Goal: Information Seeking & Learning: Find specific page/section

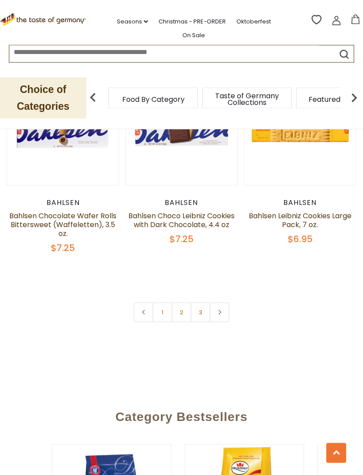
scroll to position [2485, 0]
click at [227, 313] on link at bounding box center [220, 312] width 20 height 20
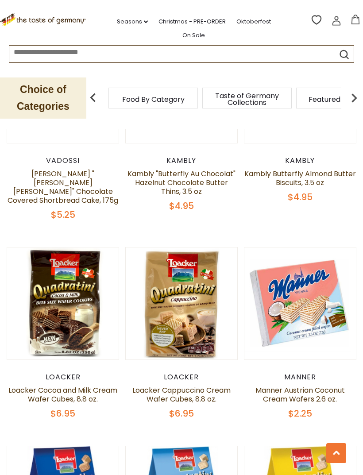
scroll to position [1707, 0]
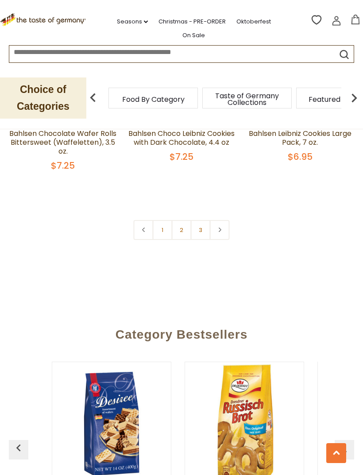
click at [197, 228] on link "3" at bounding box center [201, 230] width 20 height 20
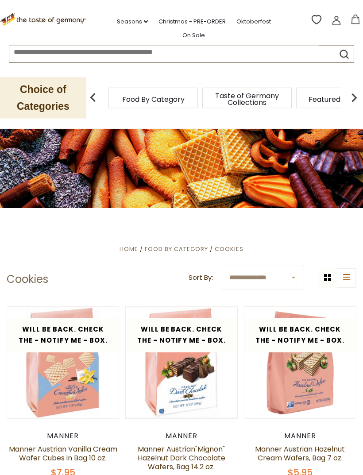
scroll to position [7, 0]
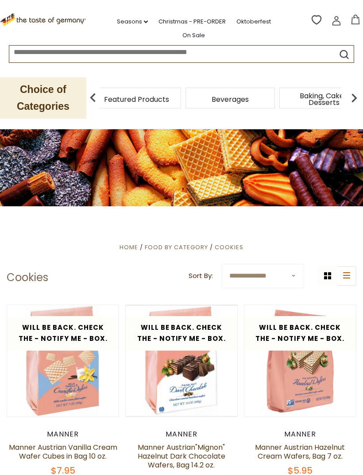
click at [169, 97] on span "Featured Products" at bounding box center [136, 99] width 65 height 7
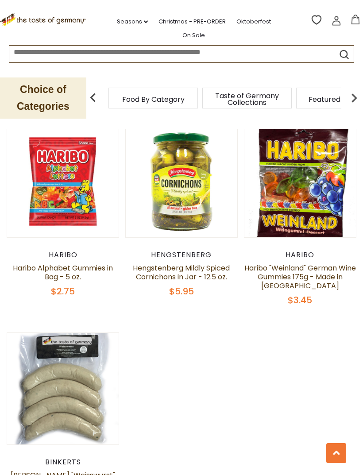
scroll to position [927, 0]
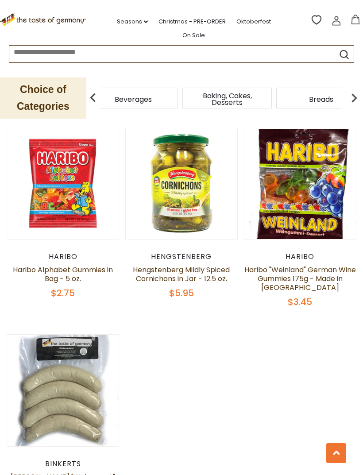
click at [178, 90] on div "Beverages" at bounding box center [132, 98] width 89 height 21
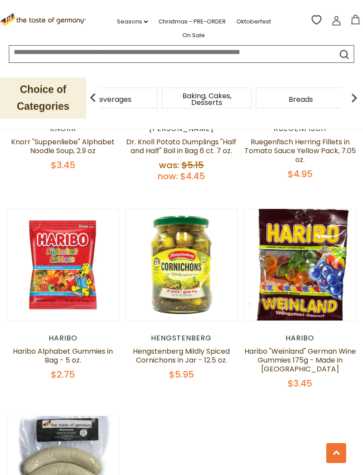
scroll to position [845, 0]
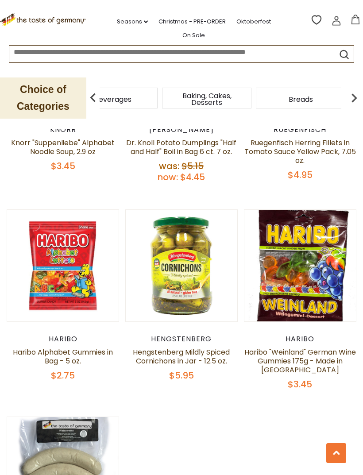
click at [256, 88] on div "Breads" at bounding box center [300, 98] width 89 height 21
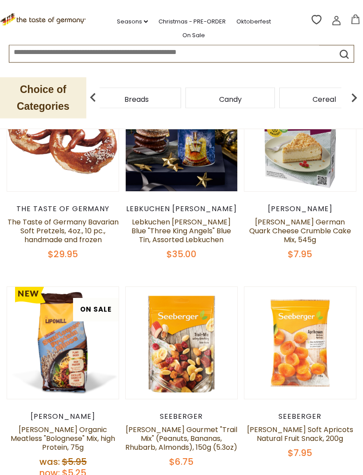
scroll to position [0, 0]
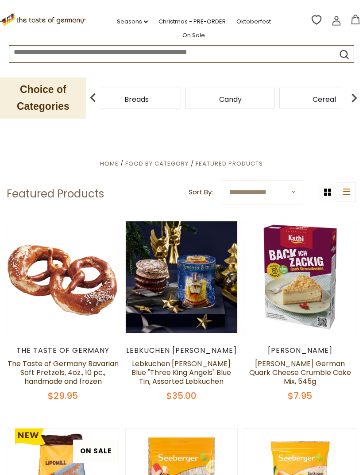
click at [279, 93] on div "Cereal" at bounding box center [323, 98] width 89 height 21
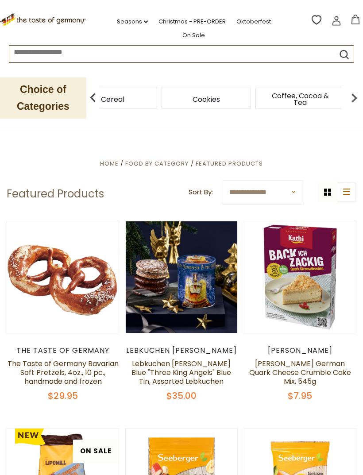
click at [265, 92] on span "Coffee, Cocoa & Tea" at bounding box center [300, 98] width 71 height 13
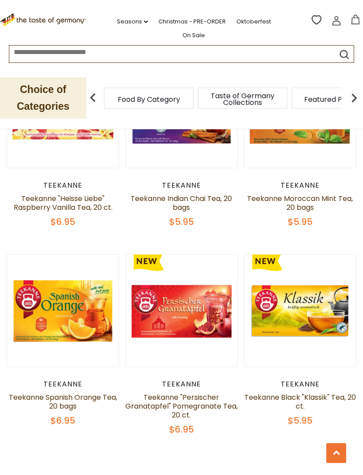
scroll to position [2309, 0]
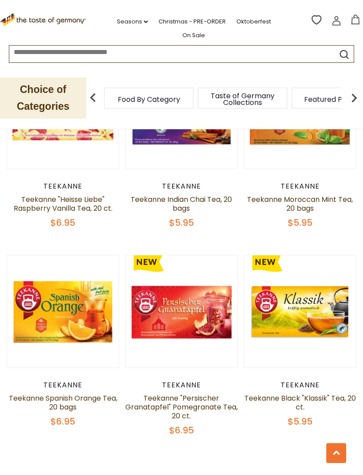
click at [356, 89] on img at bounding box center [354, 98] width 18 height 18
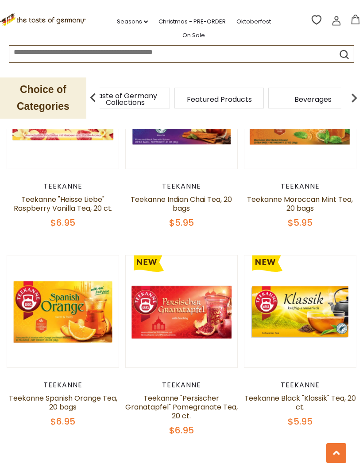
click at [356, 92] on img at bounding box center [354, 98] width 18 height 18
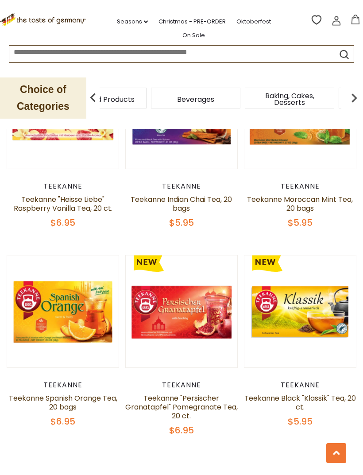
click at [353, 90] on img at bounding box center [354, 98] width 18 height 18
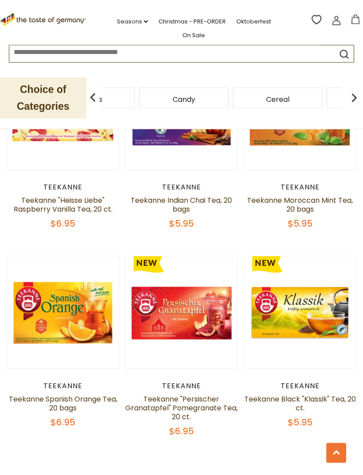
scroll to position [2309, 0]
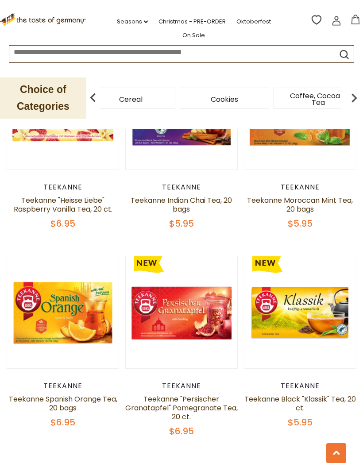
click at [283, 93] on span "Coffee, Cocoa & Tea" at bounding box center [318, 98] width 71 height 13
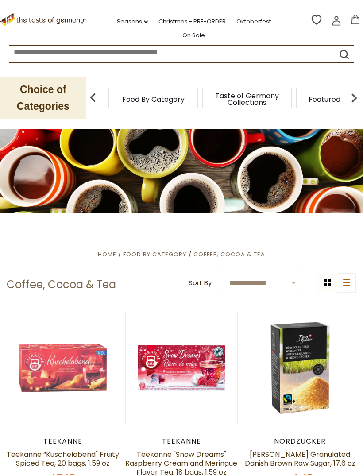
click at [350, 92] on img at bounding box center [354, 98] width 18 height 18
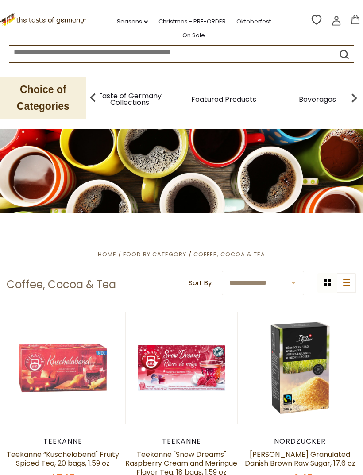
click at [349, 91] on img at bounding box center [354, 98] width 18 height 18
click at [349, 90] on img at bounding box center [354, 98] width 18 height 18
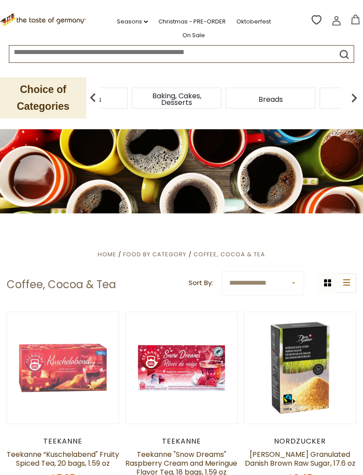
click at [346, 92] on img at bounding box center [354, 98] width 18 height 18
click at [346, 94] on img at bounding box center [354, 98] width 18 height 18
click at [345, 92] on img at bounding box center [354, 98] width 18 height 18
click at [350, 89] on img at bounding box center [354, 98] width 18 height 18
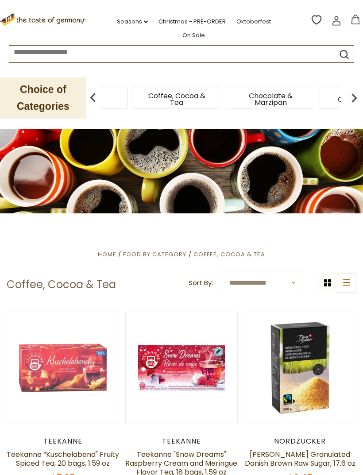
click at [351, 89] on img at bounding box center [354, 98] width 18 height 18
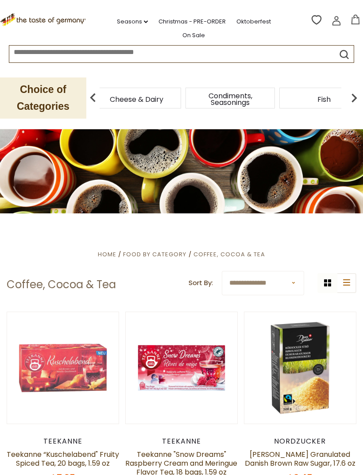
click at [87, 91] on div "Chocolate & Marzipan" at bounding box center [42, 98] width 89 height 21
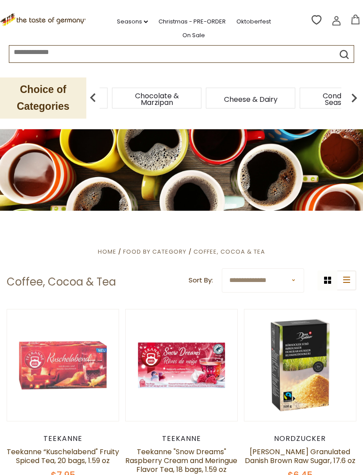
scroll to position [3, 0]
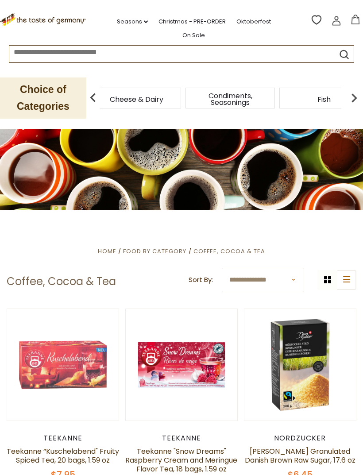
click at [164, 92] on div "Cheese & Dairy" at bounding box center [136, 98] width 89 height 21
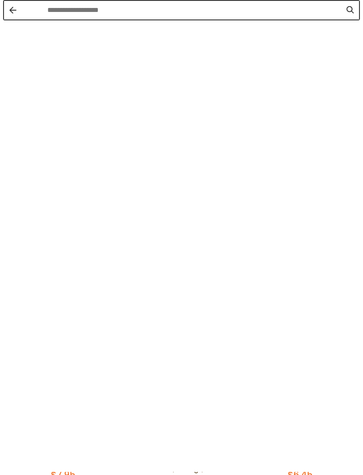
scroll to position [3, 0]
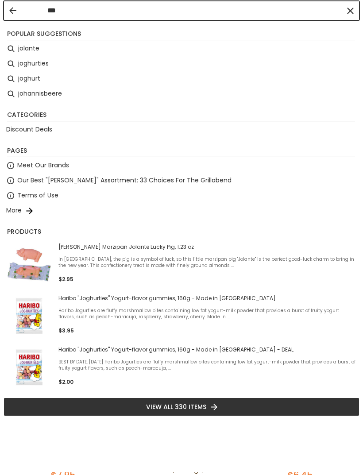
type input "*"
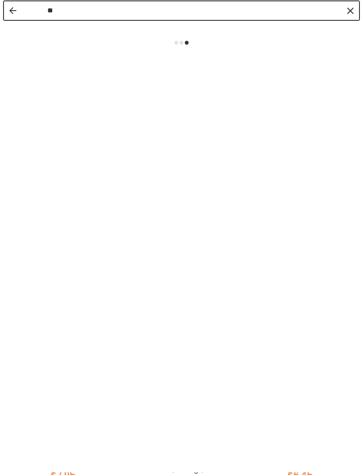
type input "***"
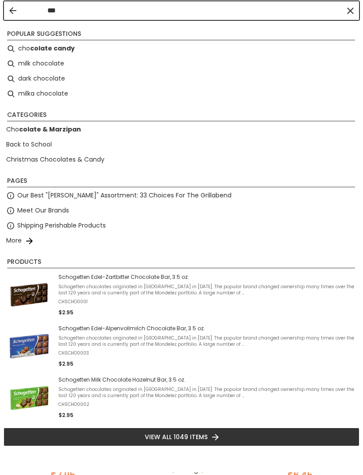
click at [24, 78] on li "dark chocolate" at bounding box center [182, 78] width 356 height 15
type input "**********"
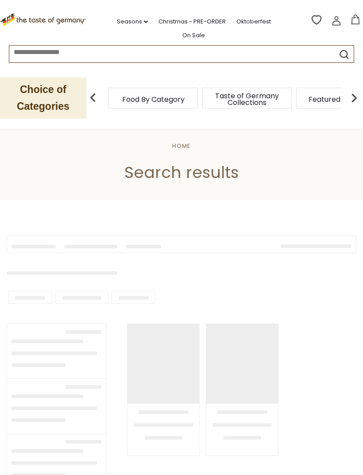
type input "**********"
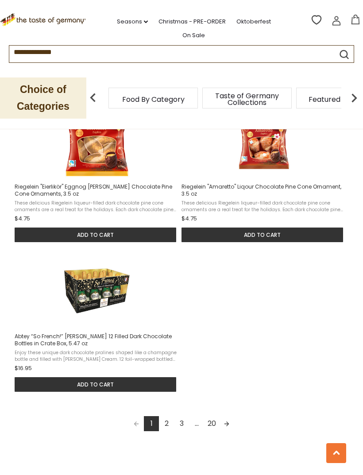
scroll to position [1091, 0]
click at [166, 420] on link "2" at bounding box center [166, 423] width 15 height 15
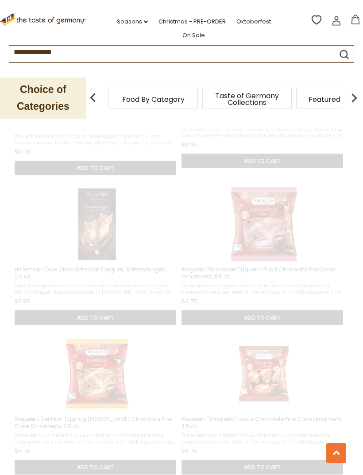
scroll to position [381, 0]
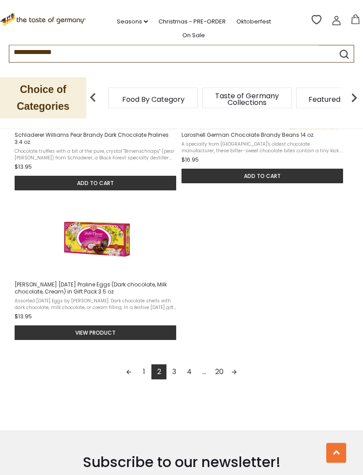
scroll to position [1145, 0]
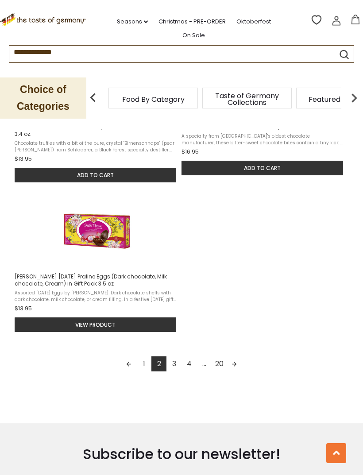
click at [175, 364] on link "3" at bounding box center [173, 363] width 15 height 15
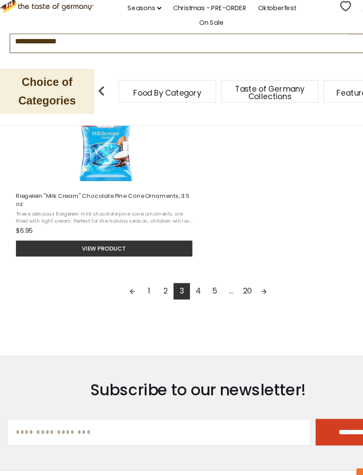
scroll to position [1227, 0]
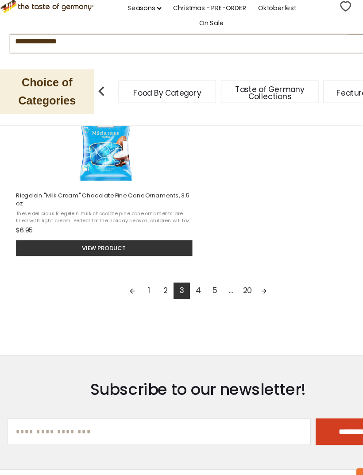
click at [181, 273] on link "4" at bounding box center [181, 280] width 15 height 15
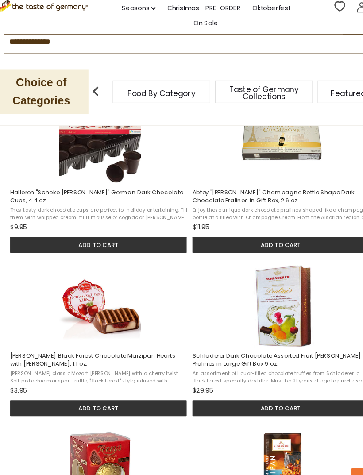
scroll to position [785, 0]
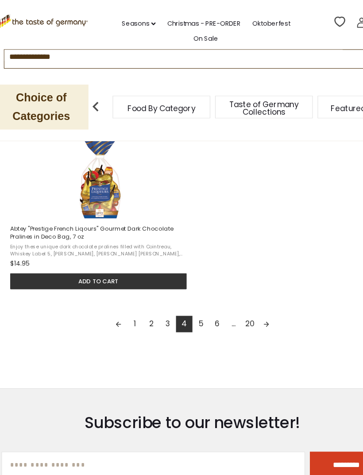
click at [182, 304] on link "5" at bounding box center [188, 296] width 15 height 15
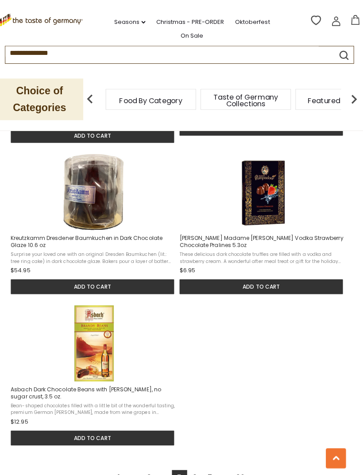
scroll to position [1093, 0]
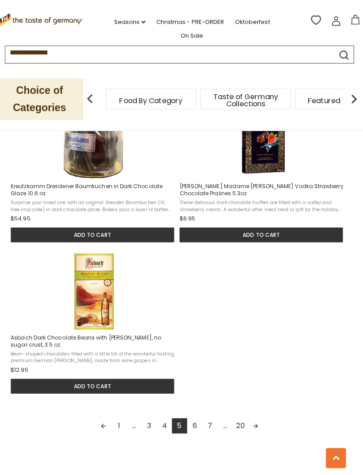
click at [198, 428] on link "6" at bounding box center [196, 420] width 15 height 15
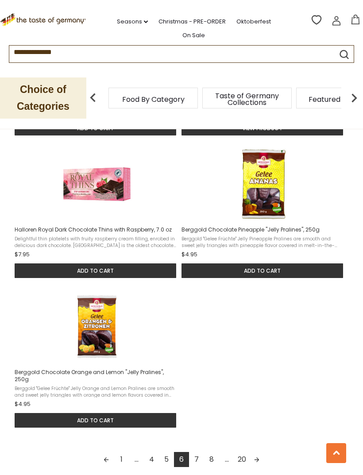
scroll to position [1138, 0]
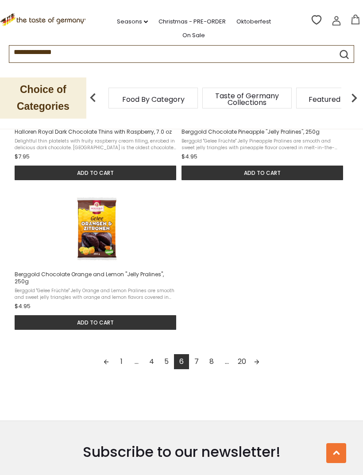
click at [199, 364] on link "7" at bounding box center [196, 361] width 15 height 15
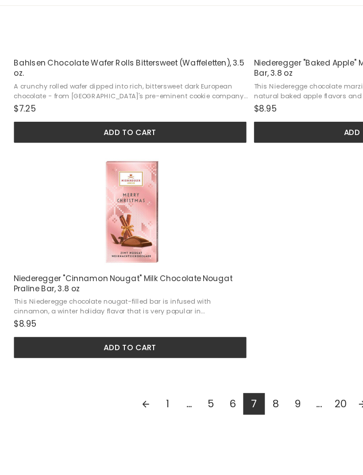
scroll to position [1109, 0]
click at [193, 398] on link "8" at bounding box center [196, 405] width 15 height 15
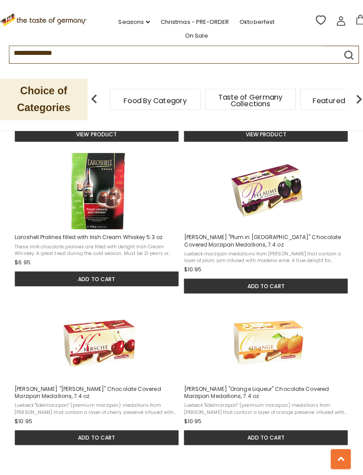
scroll to position [881, 0]
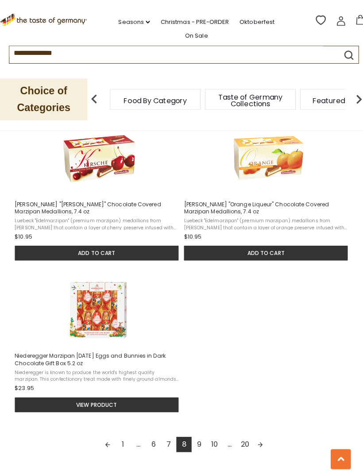
click at [204, 445] on link "9" at bounding box center [196, 438] width 15 height 15
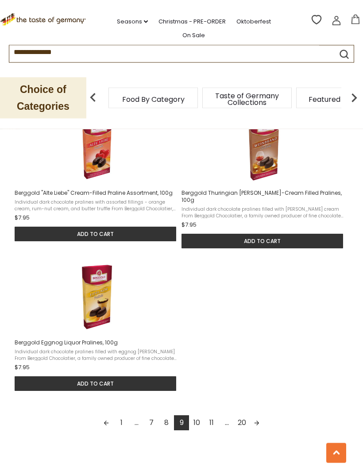
scroll to position [1141, 0]
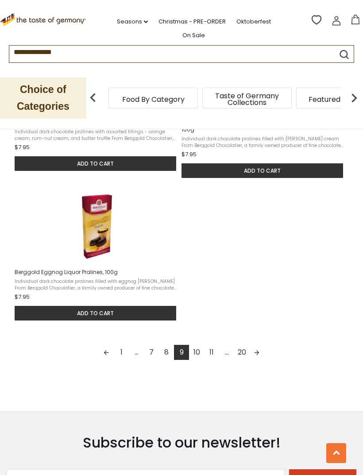
click at [191, 353] on link "10" at bounding box center [196, 352] width 15 height 15
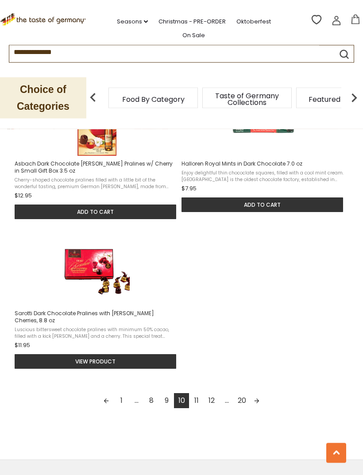
scroll to position [1111, 0]
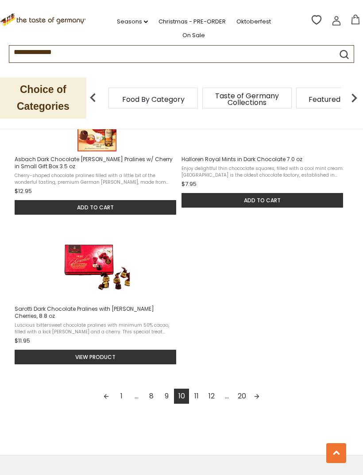
click at [203, 396] on link "11" at bounding box center [196, 395] width 15 height 15
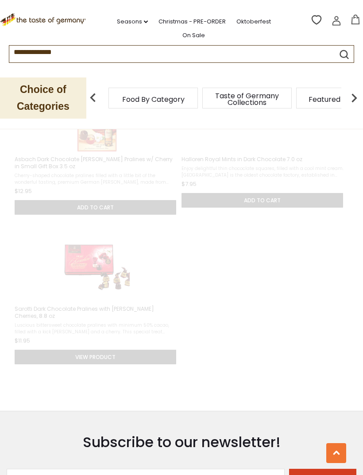
scroll to position [547, 0]
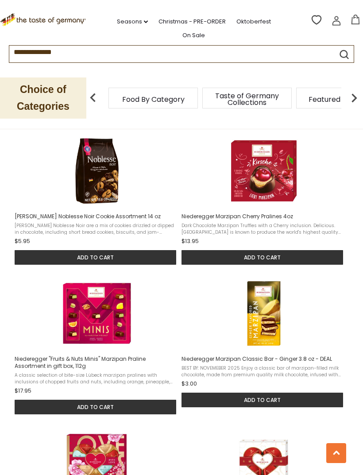
scroll to position [506, 0]
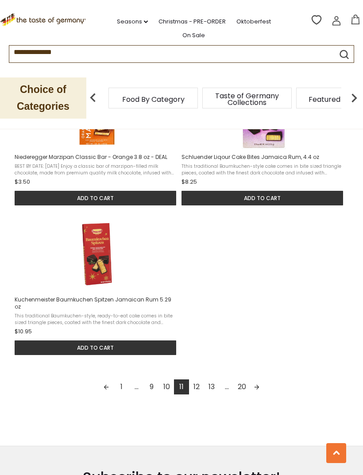
click at [199, 379] on link "12" at bounding box center [196, 386] width 15 height 15
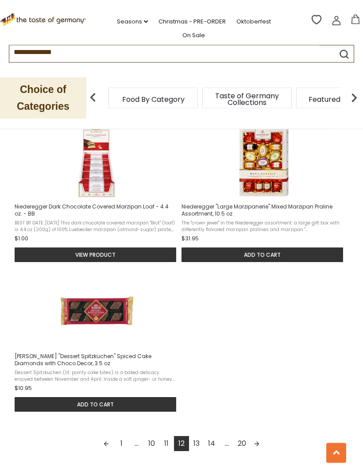
scroll to position [1065, 0]
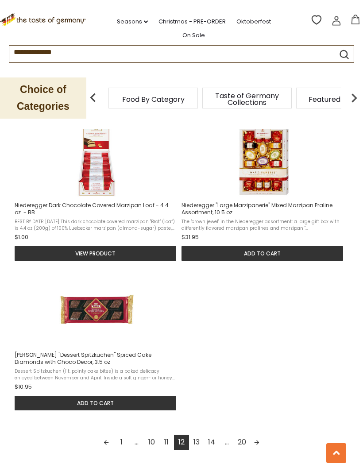
click at [196, 449] on link "13" at bounding box center [196, 441] width 15 height 15
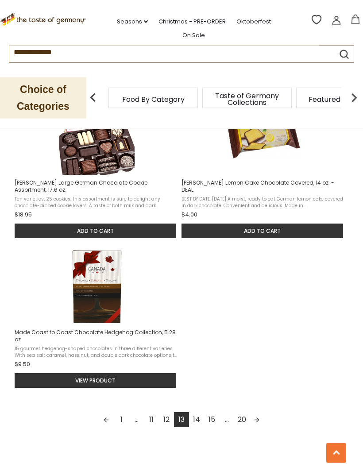
scroll to position [1081, 0]
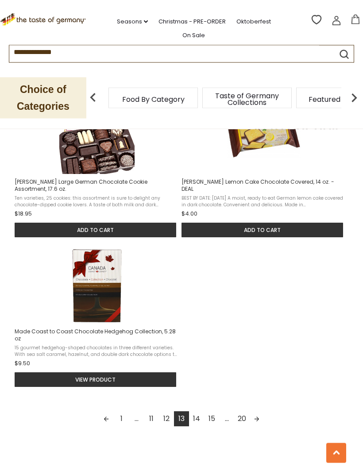
click at [198, 426] on link "14" at bounding box center [196, 418] width 15 height 15
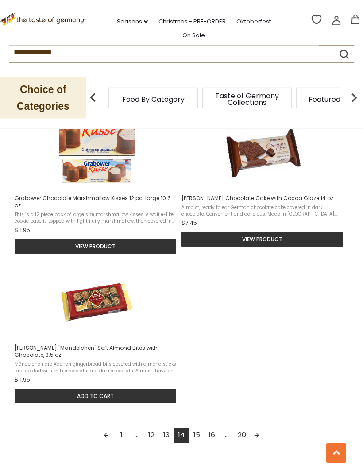
scroll to position [1079, 0]
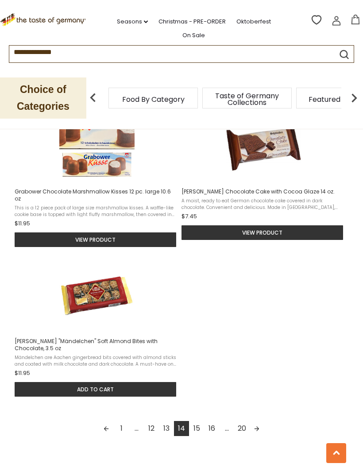
click at [201, 432] on link "15" at bounding box center [196, 428] width 15 height 15
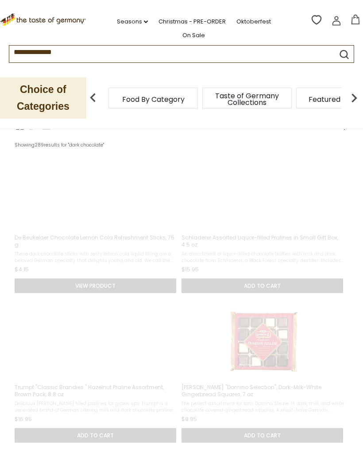
scroll to position [2, 0]
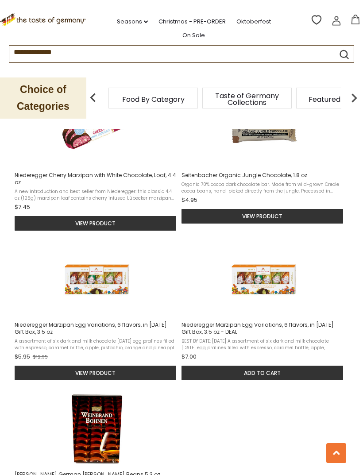
scroll to position [1198, 0]
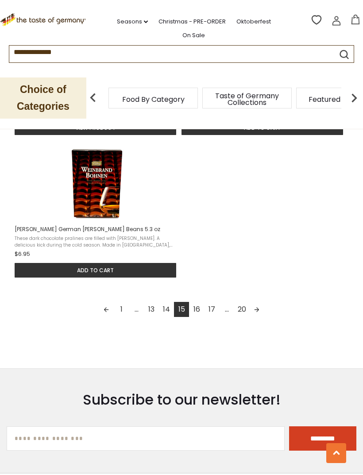
click at [198, 310] on link "16" at bounding box center [196, 309] width 15 height 15
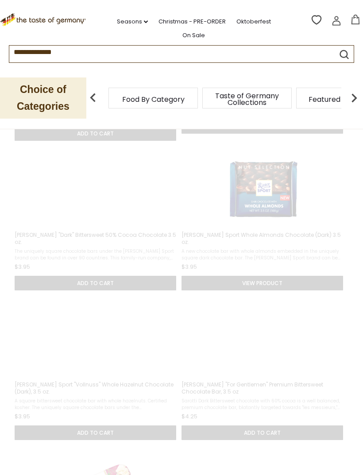
scroll to position [0, 0]
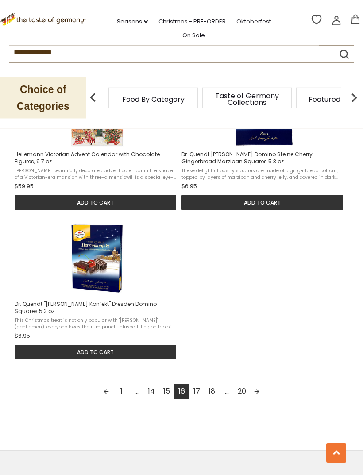
scroll to position [1166, 0]
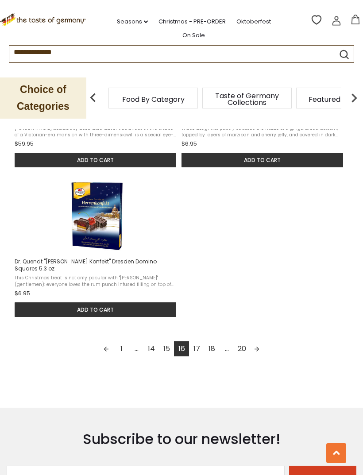
click at [203, 346] on link "17" at bounding box center [196, 348] width 15 height 15
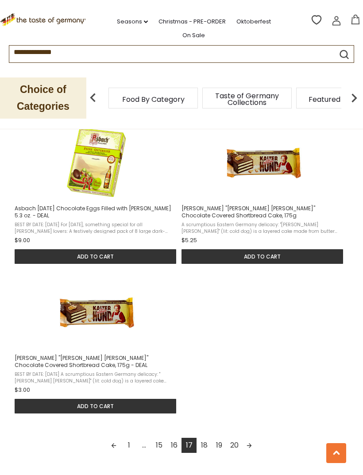
scroll to position [1069, 0]
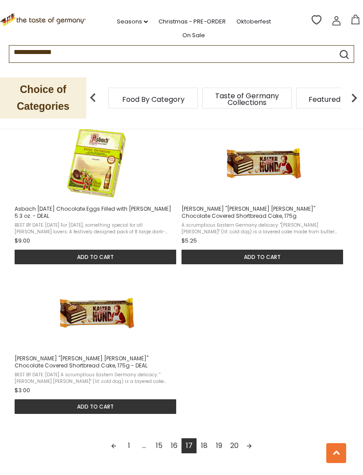
click at [212, 448] on link "19" at bounding box center [218, 445] width 15 height 15
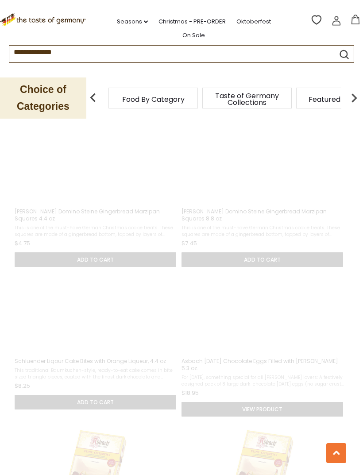
scroll to position [175, 0]
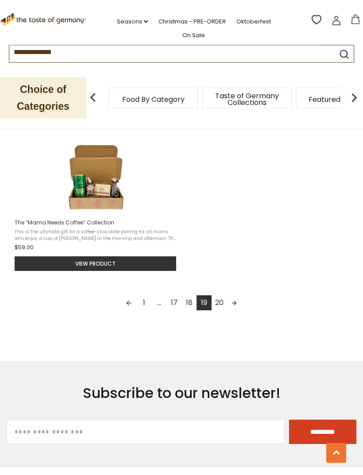
scroll to position [1195, 0]
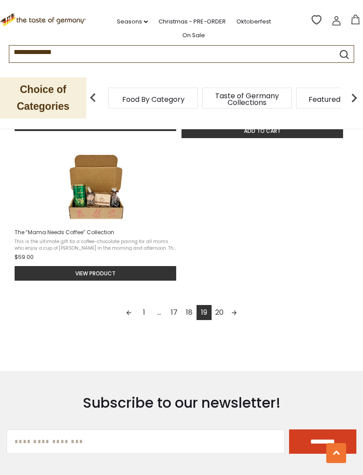
click at [148, 320] on link "1" at bounding box center [143, 312] width 15 height 15
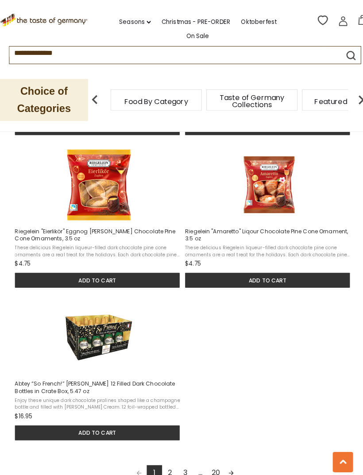
scroll to position [1184, 0]
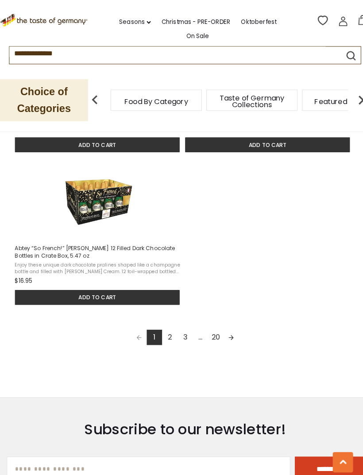
click at [168, 327] on link "2" at bounding box center [166, 330] width 15 height 15
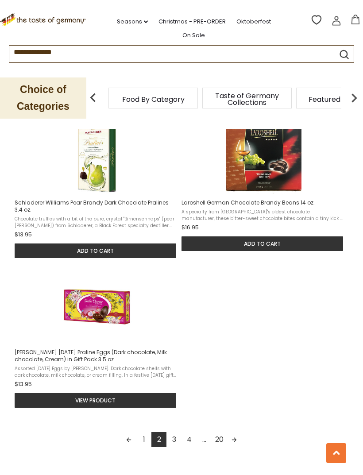
scroll to position [1072, 0]
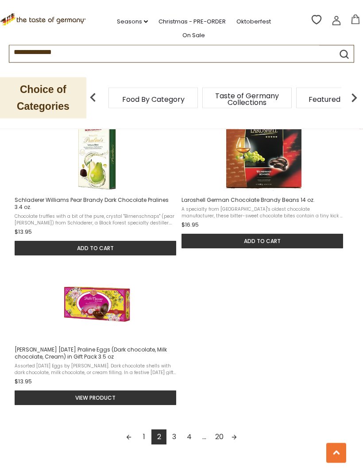
click at [180, 438] on link "3" at bounding box center [173, 437] width 15 height 15
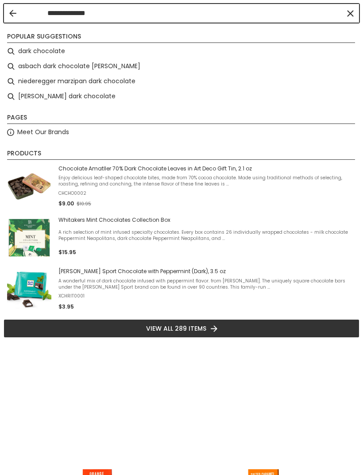
click at [13, 14] on button "Back" at bounding box center [12, 13] width 7 height 7
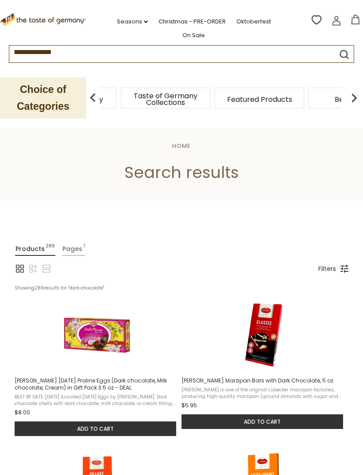
click at [354, 93] on img at bounding box center [354, 98] width 18 height 18
click at [357, 92] on img at bounding box center [354, 98] width 18 height 18
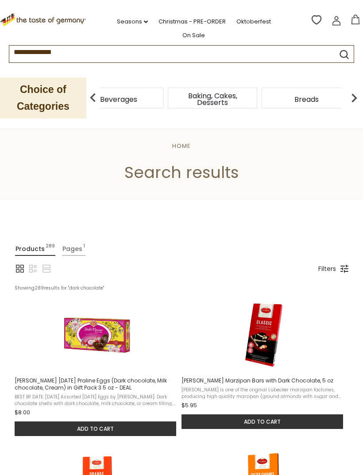
click at [354, 92] on img at bounding box center [354, 98] width 18 height 18
click at [353, 91] on img at bounding box center [354, 98] width 18 height 18
click at [348, 91] on img at bounding box center [354, 98] width 18 height 18
click at [294, 92] on span "Coffee, Cocoa & Tea" at bounding box center [329, 98] width 71 height 13
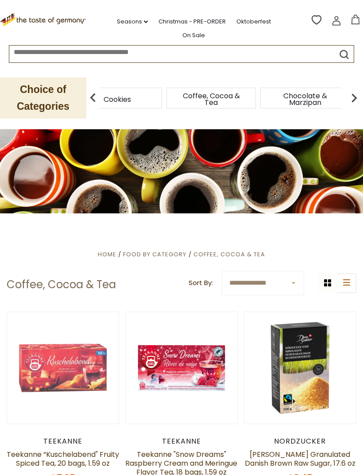
click at [115, 97] on div "Cookies" at bounding box center [117, 98] width 89 height 21
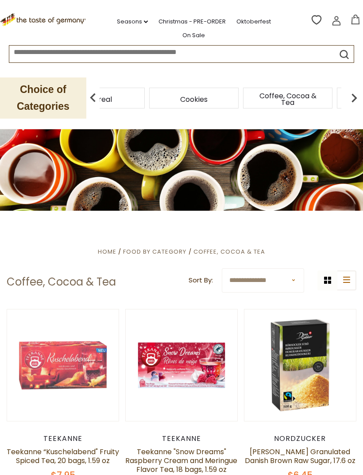
scroll to position [3, 0]
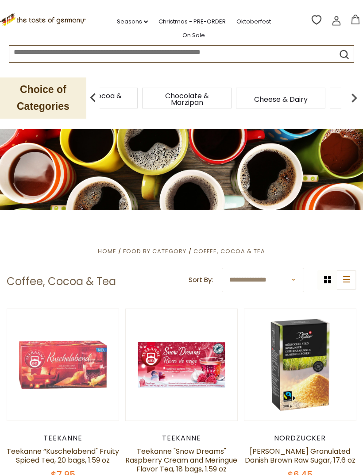
click at [128, 92] on span "Coffee, Cocoa & Tea" at bounding box center [93, 98] width 71 height 13
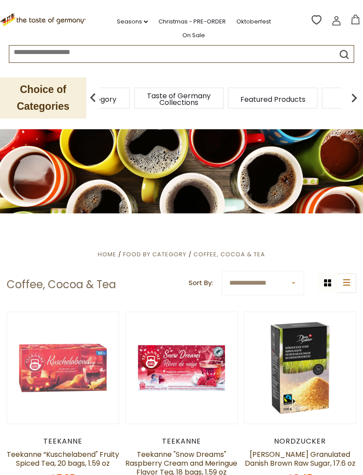
click at [350, 92] on img at bounding box center [354, 98] width 18 height 18
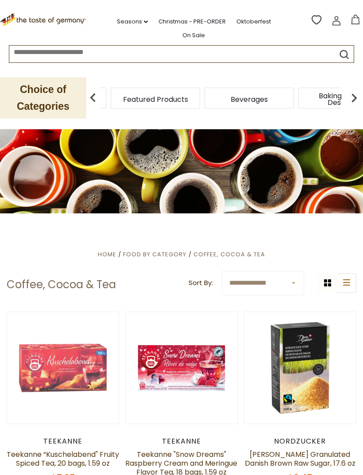
click at [351, 93] on img at bounding box center [354, 98] width 18 height 18
click at [352, 92] on img at bounding box center [354, 98] width 18 height 18
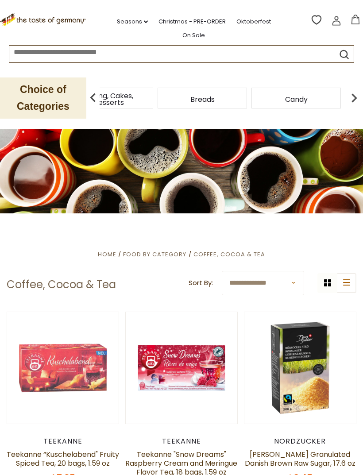
click at [352, 92] on img at bounding box center [354, 98] width 18 height 18
click at [351, 96] on img at bounding box center [354, 98] width 18 height 18
click at [350, 96] on img at bounding box center [354, 98] width 18 height 18
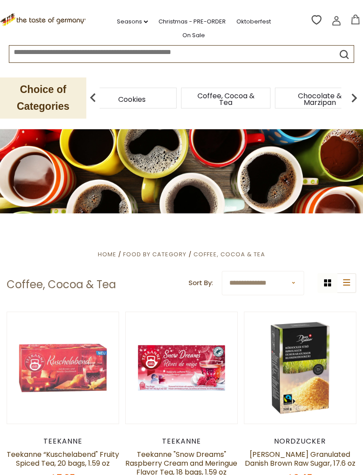
click at [350, 96] on img at bounding box center [354, 98] width 18 height 18
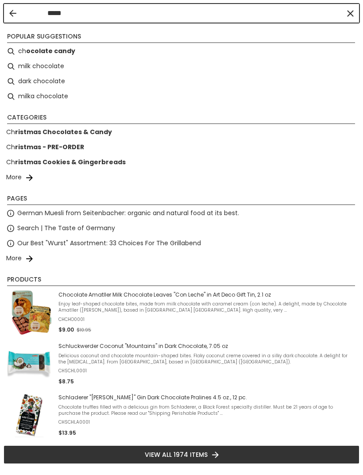
type input "******"
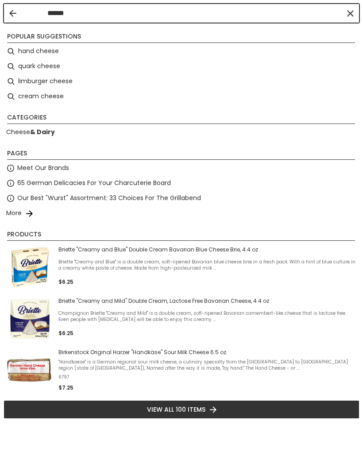
type input "******"
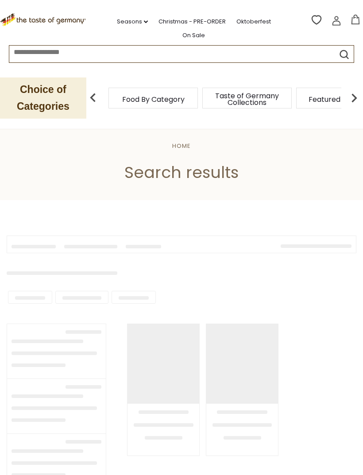
type input "******"
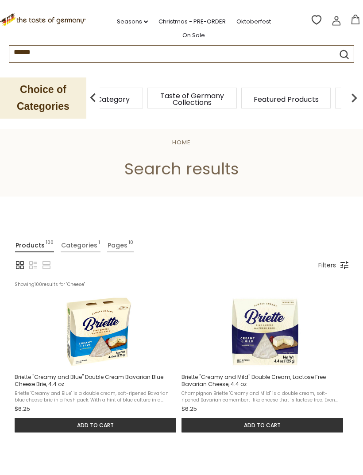
scroll to position [4, 0]
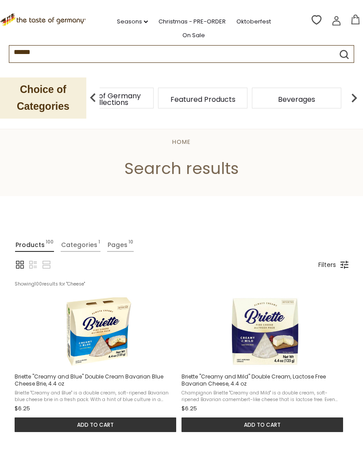
click at [350, 89] on img at bounding box center [354, 98] width 18 height 18
click at [354, 92] on img at bounding box center [354, 98] width 18 height 18
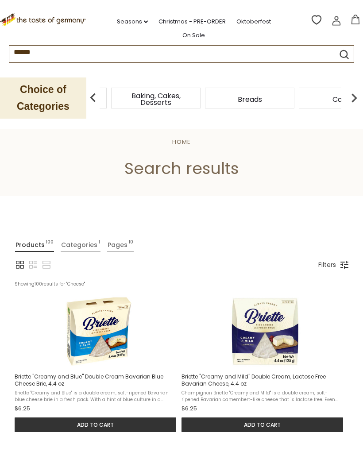
click at [357, 100] on img at bounding box center [354, 98] width 18 height 18
click at [124, 97] on span "Cereal" at bounding box center [112, 99] width 23 height 7
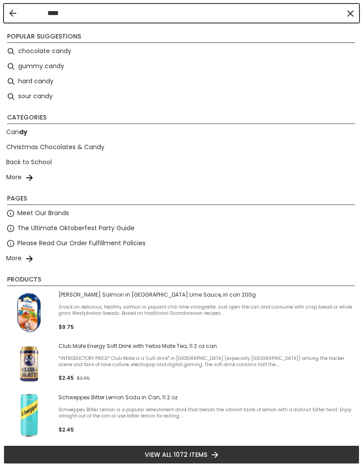
type input "*****"
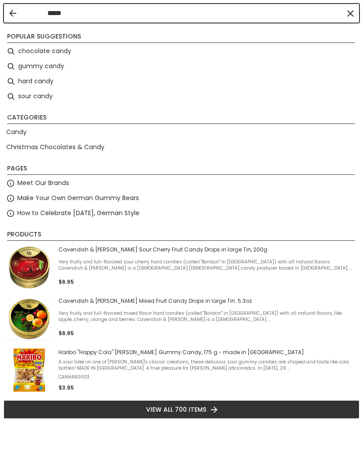
click at [21, 100] on li "sour candy" at bounding box center [182, 96] width 356 height 15
type input "**********"
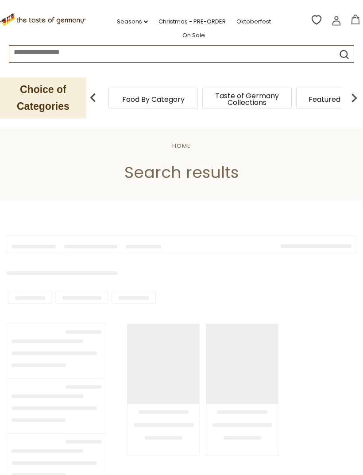
type input "**********"
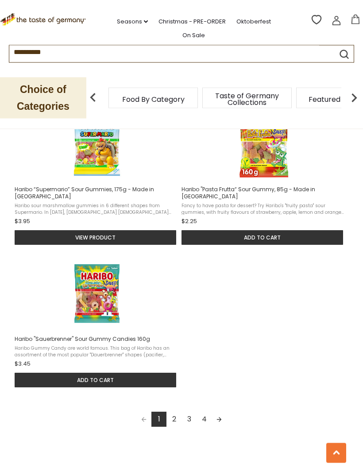
scroll to position [1089, 0]
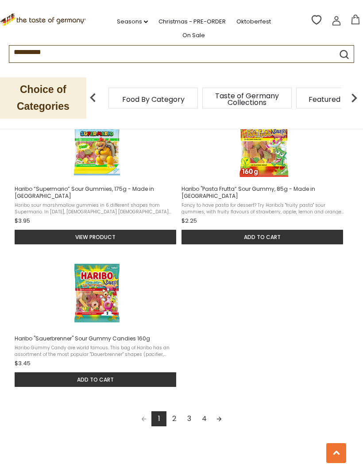
click at [176, 411] on link "2" at bounding box center [173, 418] width 15 height 15
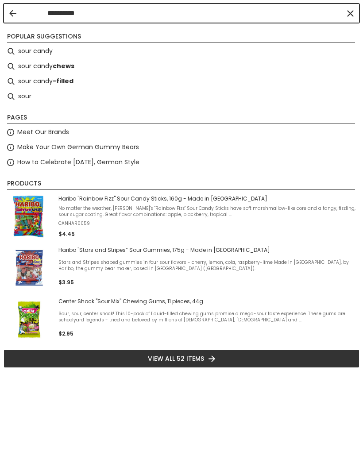
click at [54, 17] on input "**********" at bounding box center [194, 13] width 294 height 10
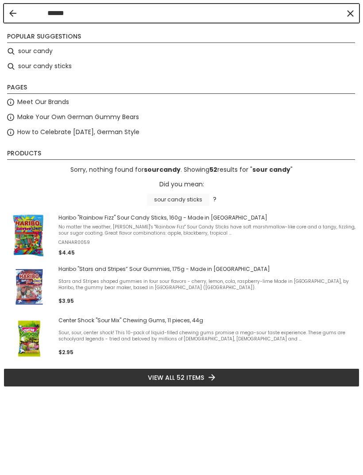
type input "*****"
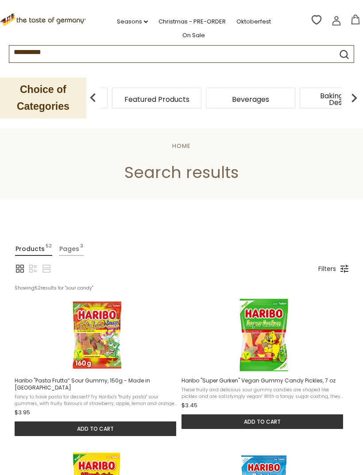
type input "*****"
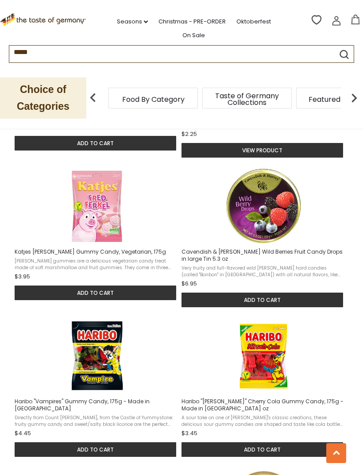
scroll to position [576, 0]
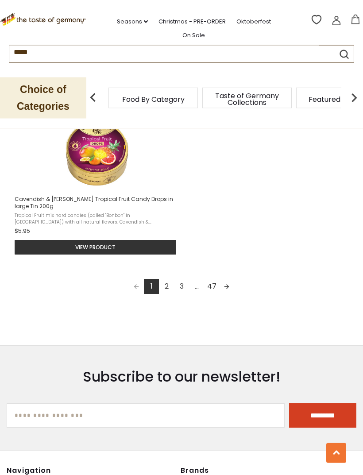
click at [187, 288] on link "3" at bounding box center [181, 286] width 15 height 15
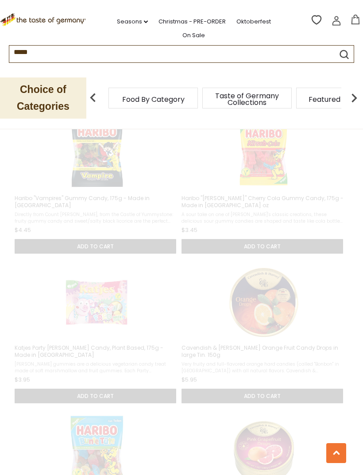
scroll to position [245, 0]
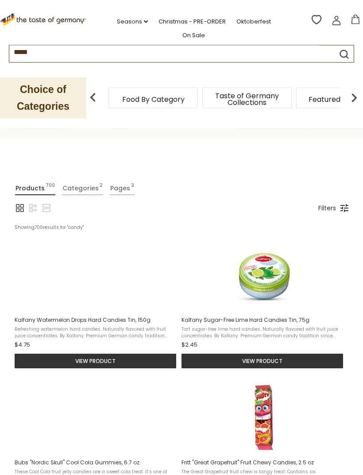
scroll to position [60, 0]
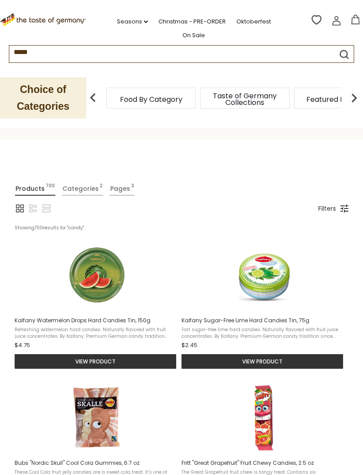
click at [196, 91] on div "Food By Category" at bounding box center [151, 98] width 94 height 21
click at [193, 97] on div "Featured Products" at bounding box center [231, 98] width 89 height 21
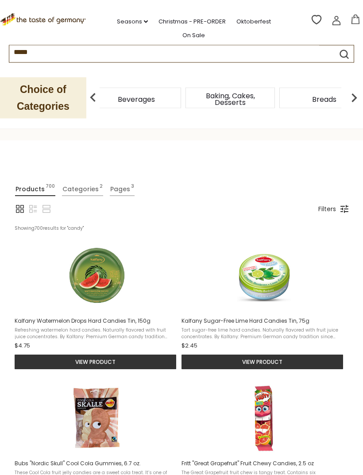
scroll to position [56, 0]
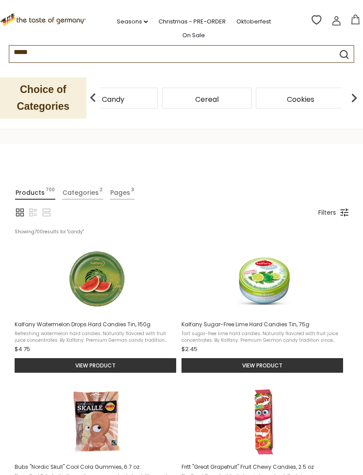
click at [158, 93] on div "Candy" at bounding box center [112, 98] width 89 height 21
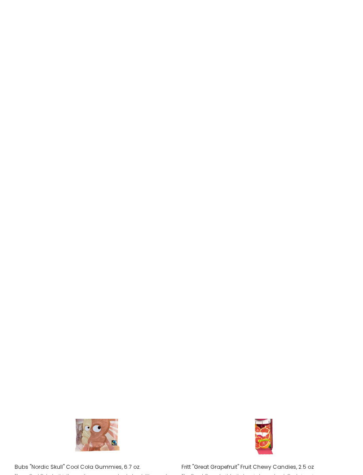
scroll to position [0, 0]
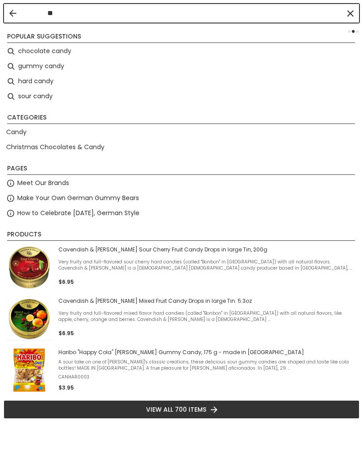
type input "*"
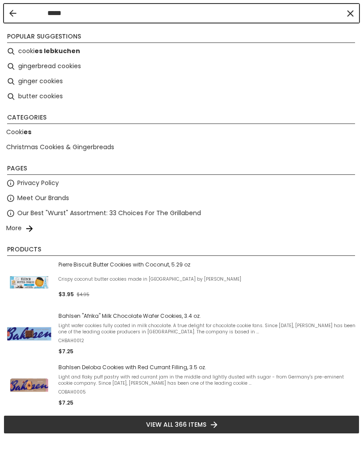
type input "******"
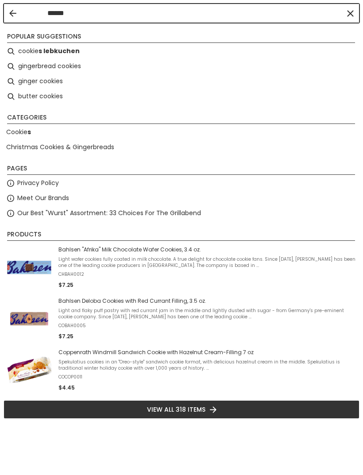
type input "******"
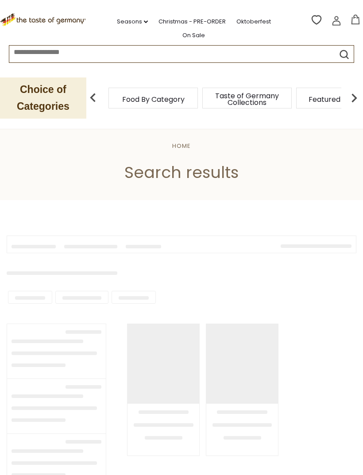
type input "******"
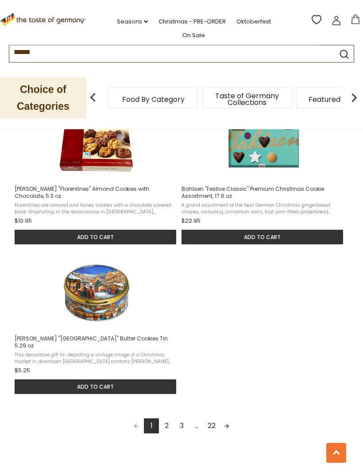
scroll to position [1060, 0]
click at [169, 433] on link "2" at bounding box center [166, 425] width 15 height 15
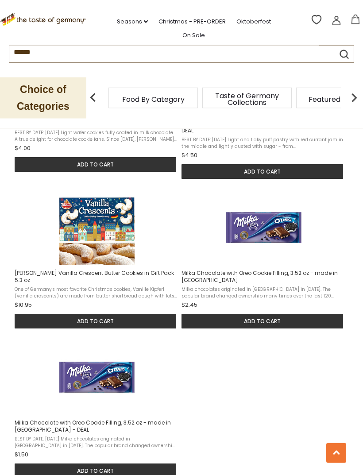
scroll to position [1034, 0]
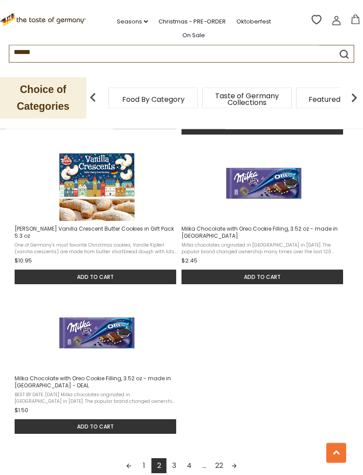
click at [177, 465] on link "3" at bounding box center [173, 465] width 15 height 15
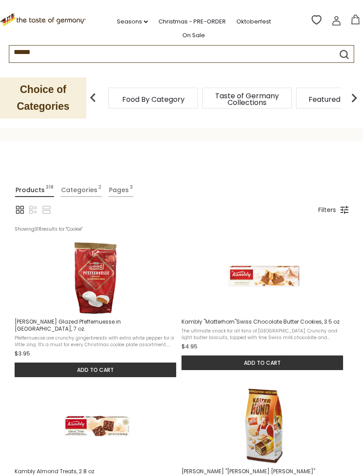
scroll to position [56, 0]
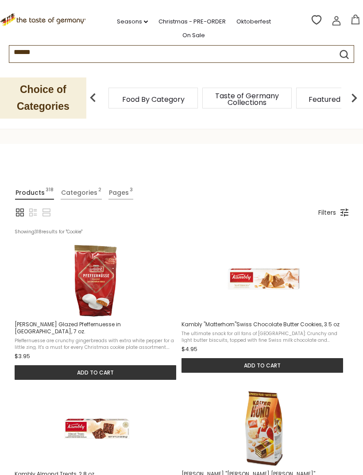
click at [356, 91] on img at bounding box center [354, 98] width 18 height 18
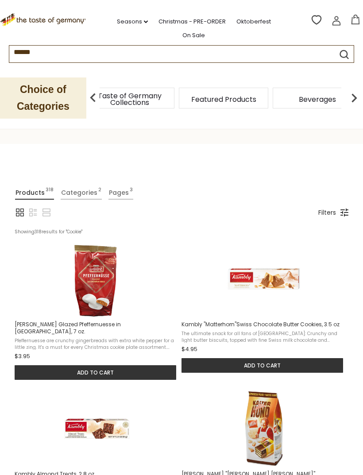
click at [358, 89] on img at bounding box center [354, 98] width 18 height 18
click at [353, 91] on img at bounding box center [354, 98] width 18 height 18
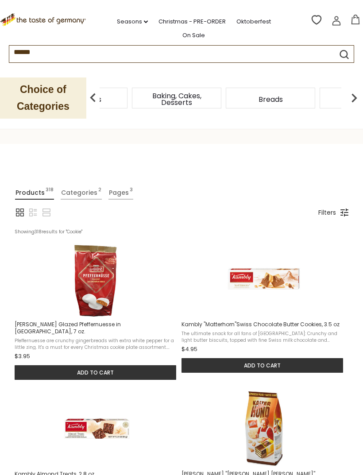
click at [353, 91] on img at bounding box center [354, 98] width 18 height 18
click at [353, 90] on img at bounding box center [354, 98] width 18 height 18
click at [354, 90] on img at bounding box center [354, 98] width 18 height 18
click at [357, 89] on img at bounding box center [354, 98] width 18 height 18
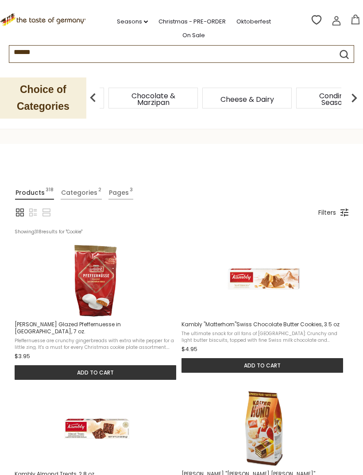
click at [355, 90] on img at bounding box center [354, 98] width 18 height 18
click at [353, 90] on img at bounding box center [354, 98] width 18 height 18
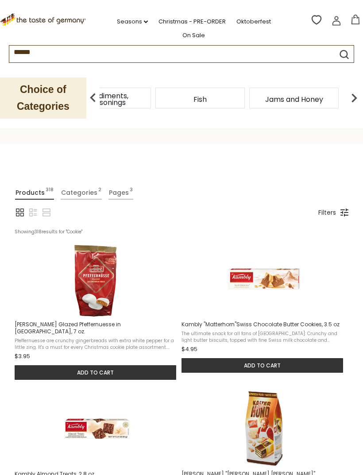
click at [352, 90] on img at bounding box center [354, 98] width 18 height 18
click at [175, 93] on div "Kosher" at bounding box center [130, 98] width 89 height 21
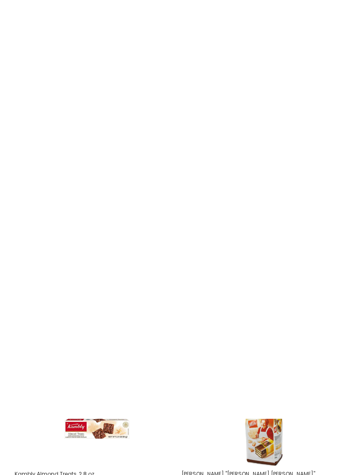
scroll to position [0, 0]
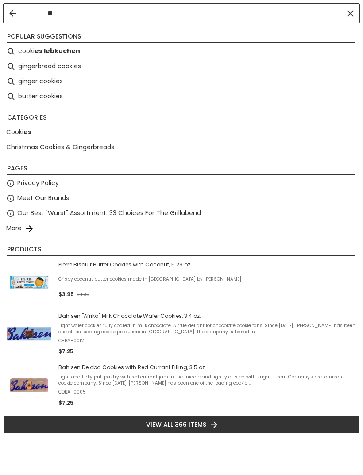
type input "*"
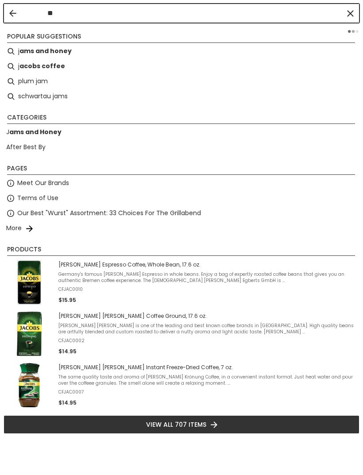
type input "***"
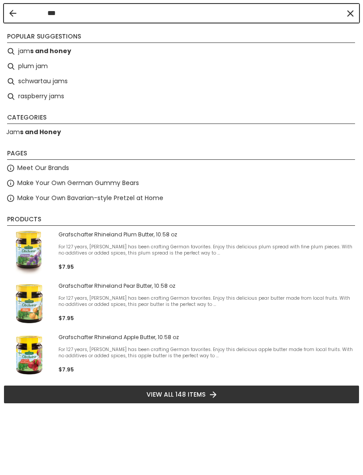
click at [55, 53] on b "s and honey" at bounding box center [50, 51] width 41 height 10
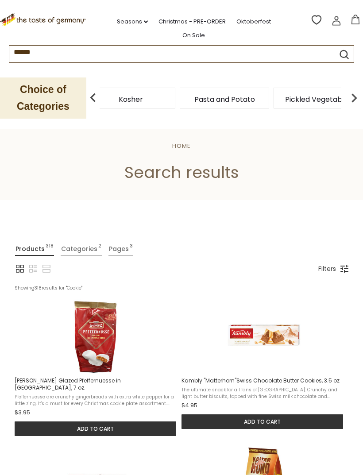
type input "**********"
